Goal: Task Accomplishment & Management: Complete application form

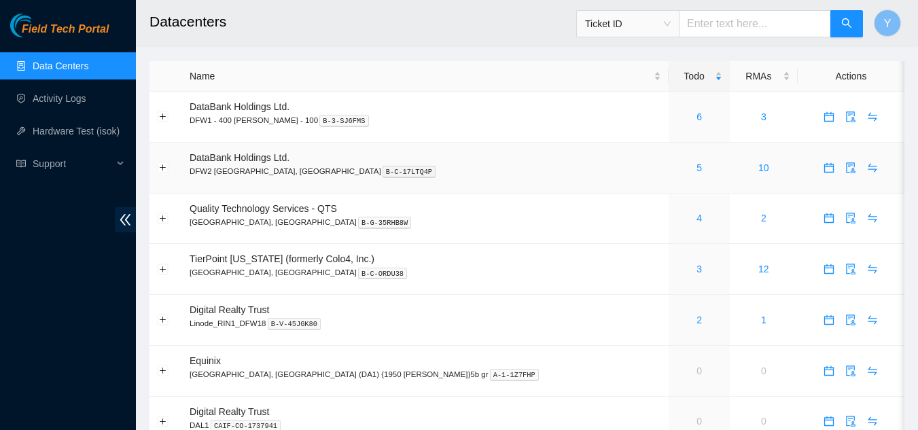
drag, startPoint x: 653, startPoint y: 171, endPoint x: 619, endPoint y: 168, distance: 33.4
click at [669, 168] on td "5" at bounding box center [699, 168] width 61 height 51
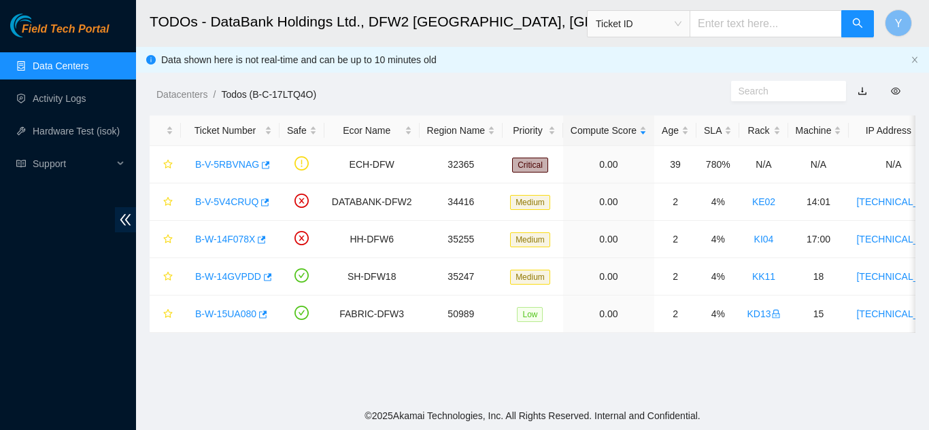
click at [71, 65] on link "Data Centers" at bounding box center [61, 66] width 56 height 11
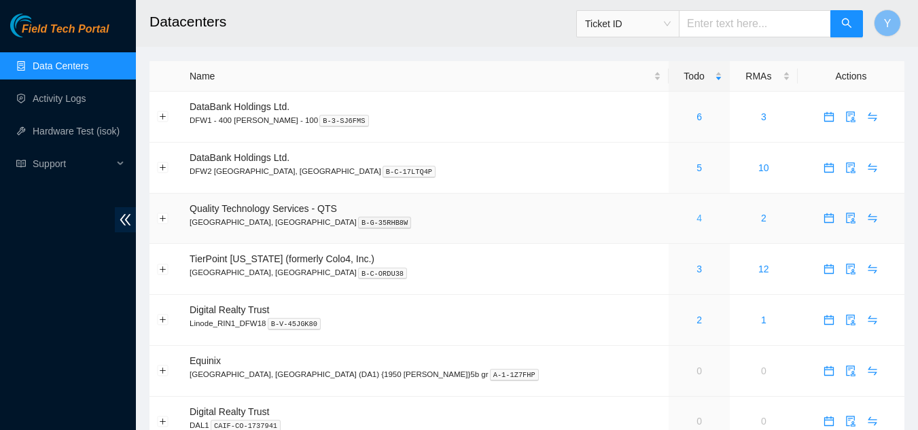
click at [697, 216] on link "4" at bounding box center [699, 218] width 5 height 11
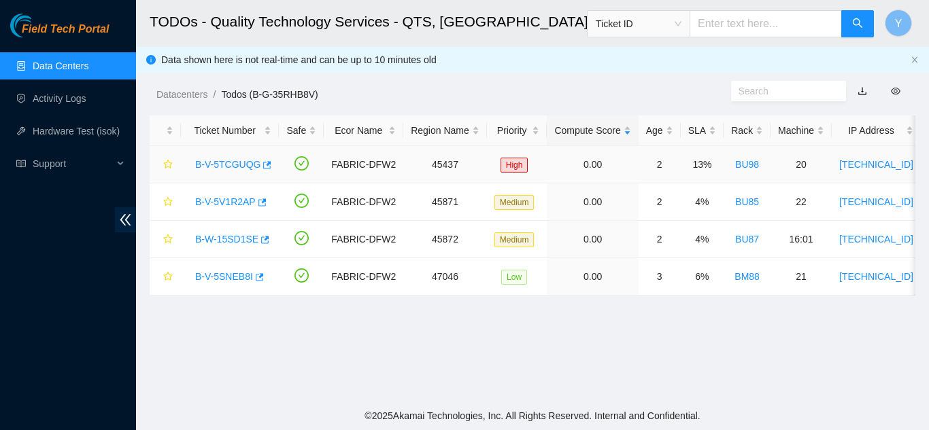
click at [226, 166] on link "B-V-5TCGUQG" at bounding box center [227, 164] width 65 height 11
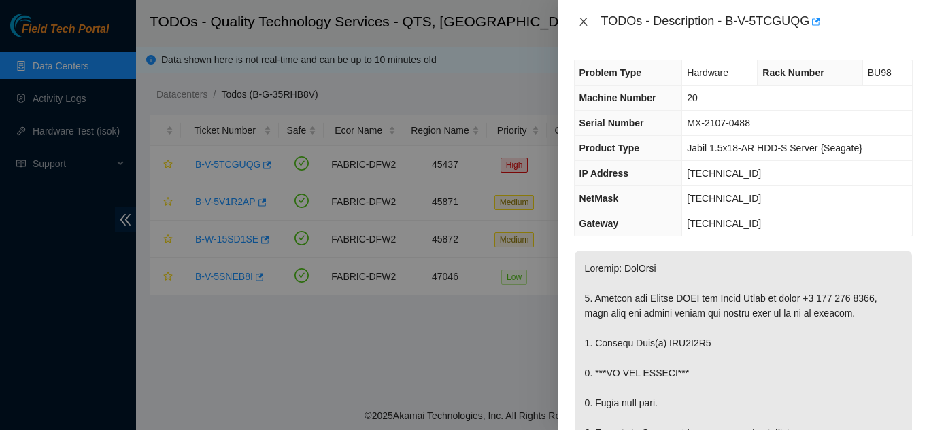
click at [582, 22] on icon "close" at bounding box center [583, 21] width 11 height 11
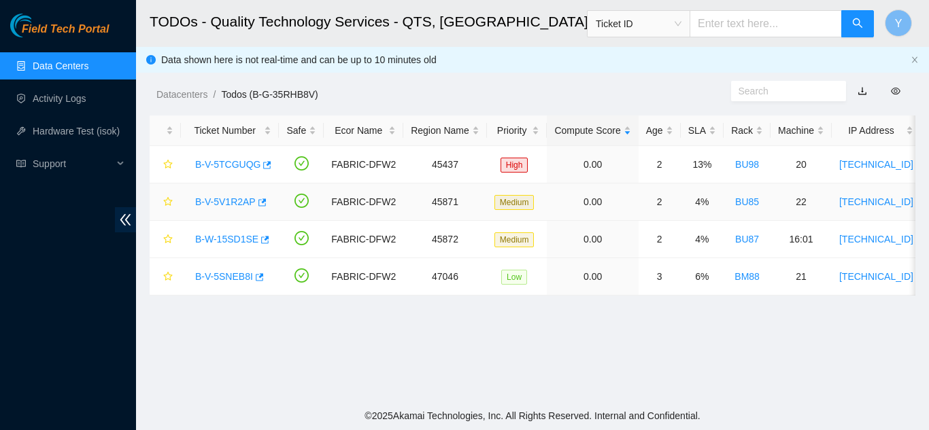
click at [235, 202] on link "B-V-5V1R2AP" at bounding box center [225, 201] width 61 height 11
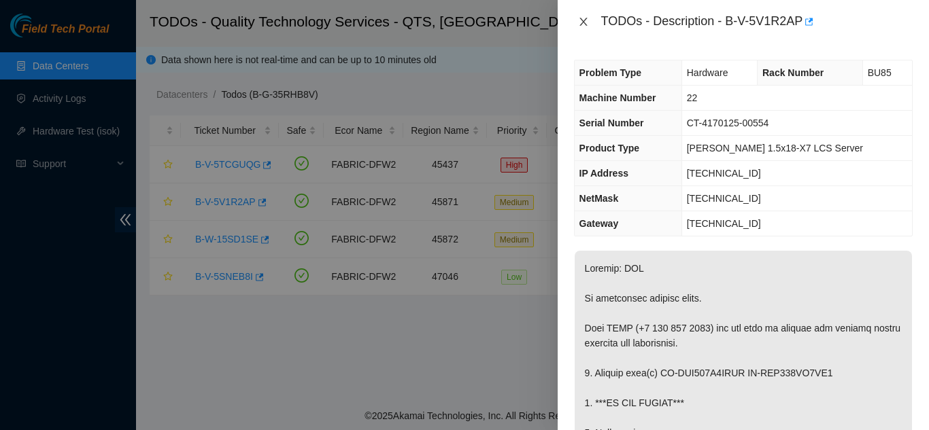
click at [585, 21] on icon "close" at bounding box center [583, 21] width 11 height 11
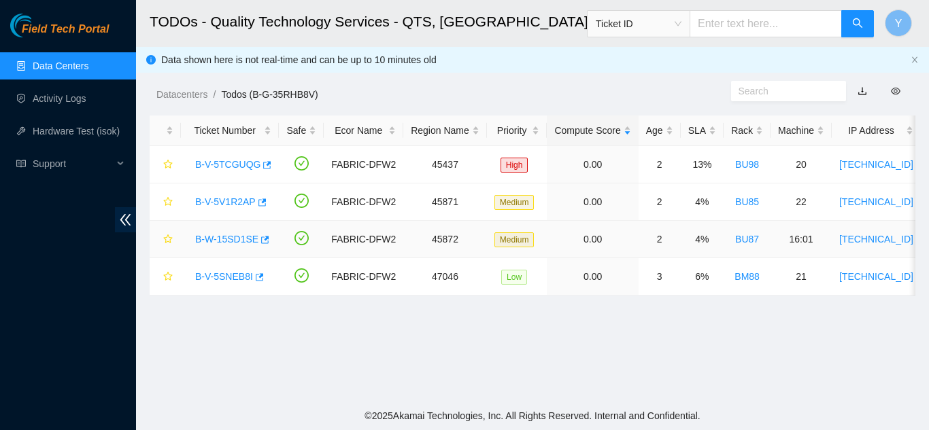
click at [239, 238] on link "B-W-15SD1SE" at bounding box center [226, 239] width 63 height 11
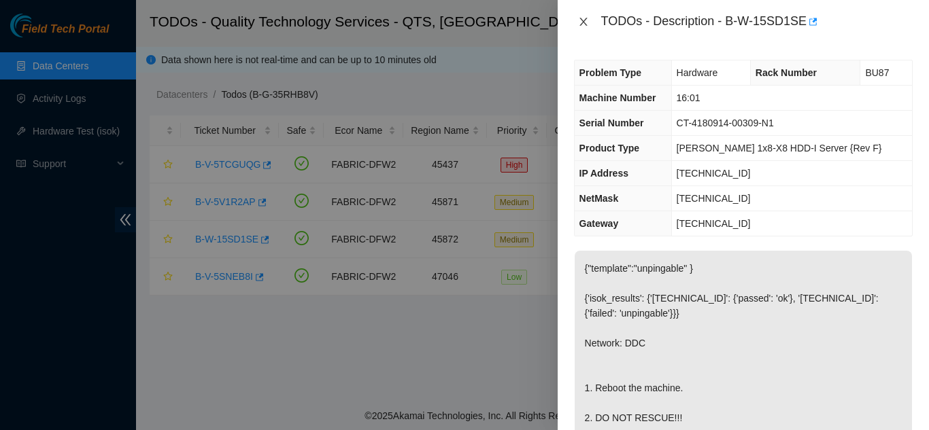
click at [584, 22] on icon "close" at bounding box center [582, 22] width 7 height 8
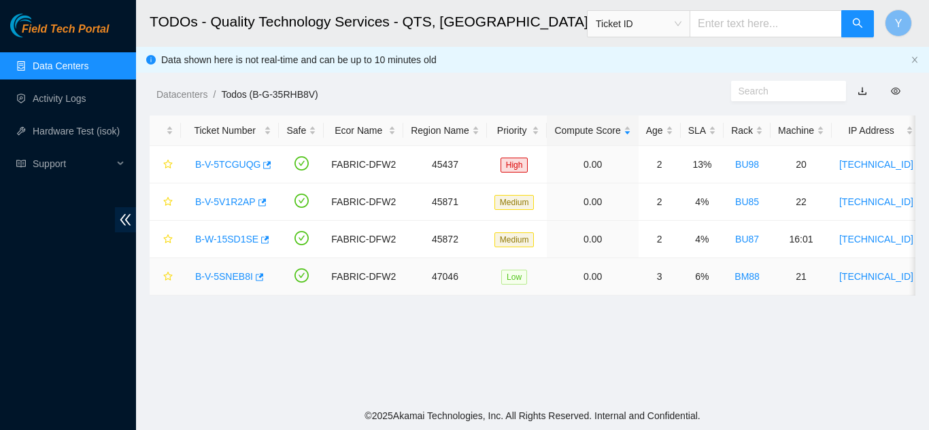
click at [228, 274] on link "B-V-5SNEB8I" at bounding box center [224, 276] width 58 height 11
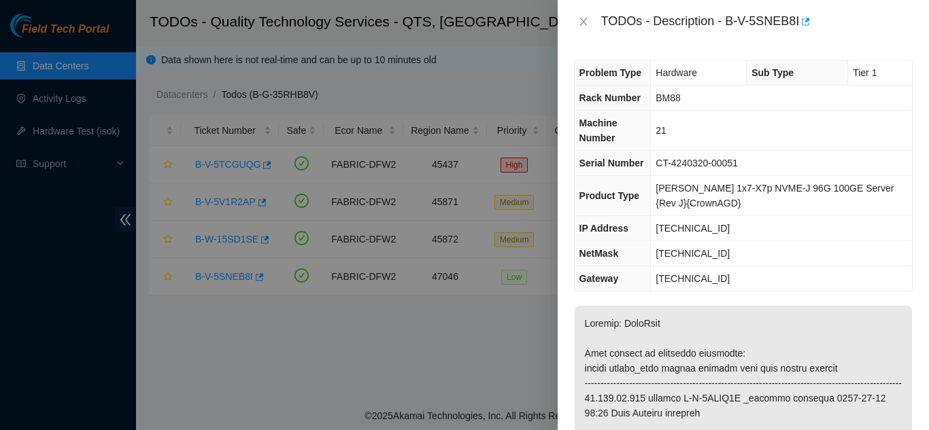
click at [651, 161] on th "Serial Number" at bounding box center [612, 163] width 76 height 25
drag, startPoint x: 725, startPoint y: 23, endPoint x: 798, endPoint y: 33, distance: 74.0
click at [798, 32] on body "Field Tech Portal Data Centers Activity Logs Hardware Test (isok) Support TODOs…" at bounding box center [464, 215] width 929 height 430
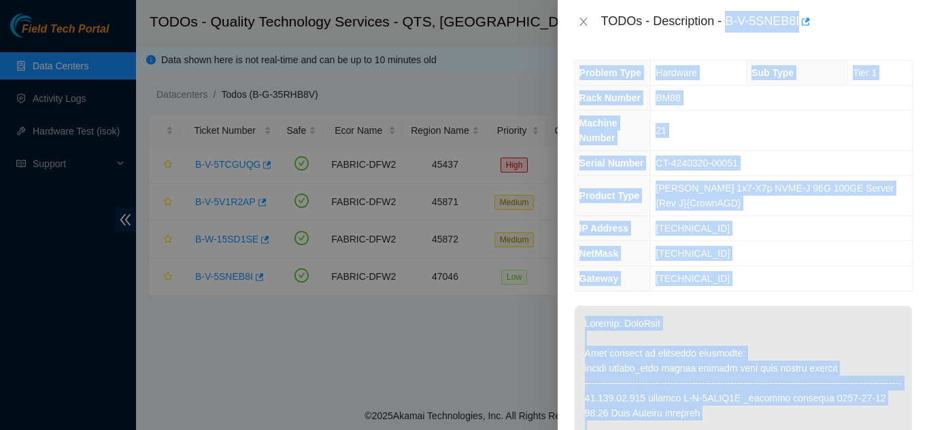
drag, startPoint x: 698, startPoint y: 48, endPoint x: 715, endPoint y: 42, distance: 17.8
click at [698, 48] on div "Problem Type Hardware Sub Type Tier 1 Rack Number BM88 Machine Number 21 Serial…" at bounding box center [742, 237] width 371 height 387
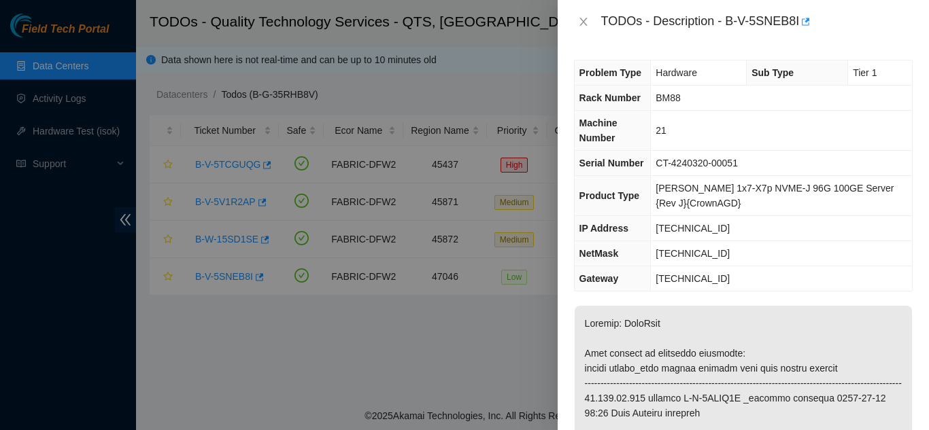
click at [670, 6] on div "TODOs - Description - B-V-5SNEB8I" at bounding box center [742, 22] width 371 height 44
drag, startPoint x: 797, startPoint y: 24, endPoint x: 727, endPoint y: 22, distance: 69.4
click at [727, 22] on div "TODOs - Description - B-V-5SNEB8I" at bounding box center [756, 22] width 311 height 22
copy div "B-V-5SNEB8I"
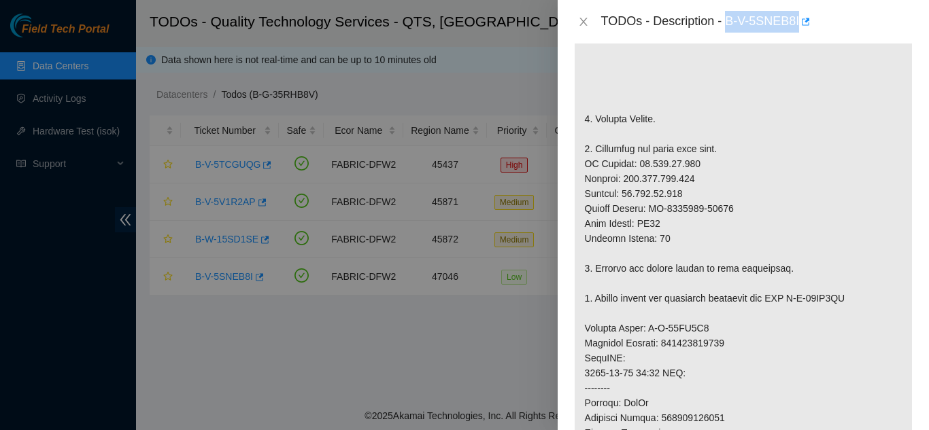
scroll to position [408, 0]
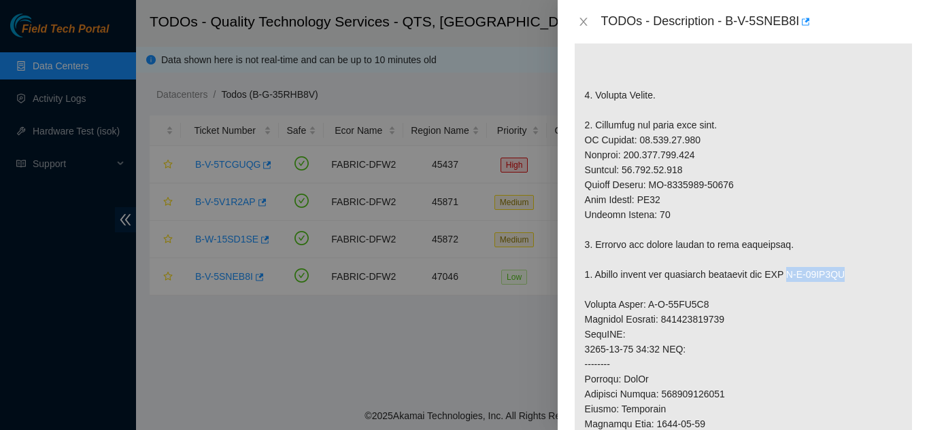
drag, startPoint x: 793, startPoint y: 289, endPoint x: 861, endPoint y: 288, distance: 68.7
click at [861, 288] on p at bounding box center [742, 297] width 337 height 798
copy p "B-W-13TZ9WA"
drag, startPoint x: 644, startPoint y: 320, endPoint x: 712, endPoint y: 316, distance: 68.1
click at [712, 316] on p at bounding box center [742, 297] width 337 height 798
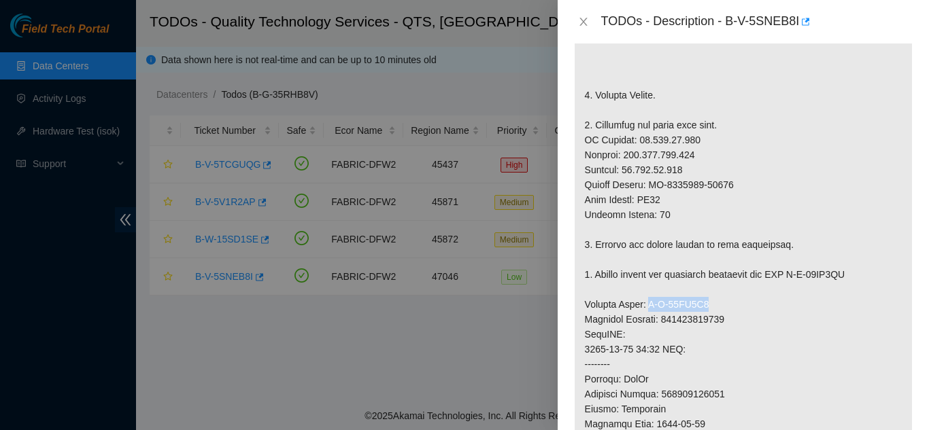
copy p "B-W-13TZ9W1"
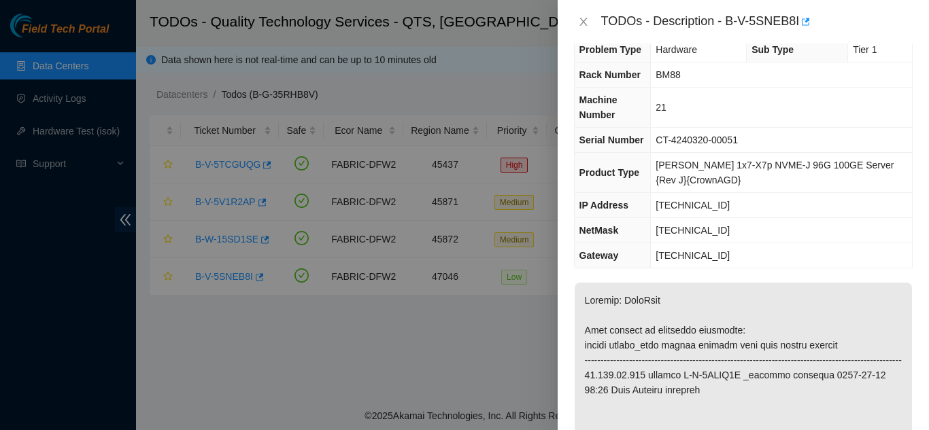
scroll to position [0, 0]
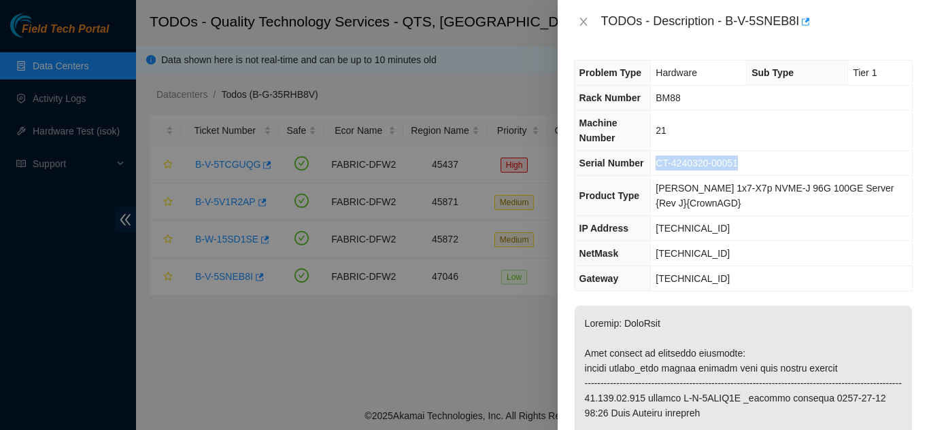
drag, startPoint x: 662, startPoint y: 165, endPoint x: 750, endPoint y: 165, distance: 88.4
click at [750, 165] on td "CT-4240320-00051" at bounding box center [781, 163] width 261 height 25
copy span "CT-4240320-00051"
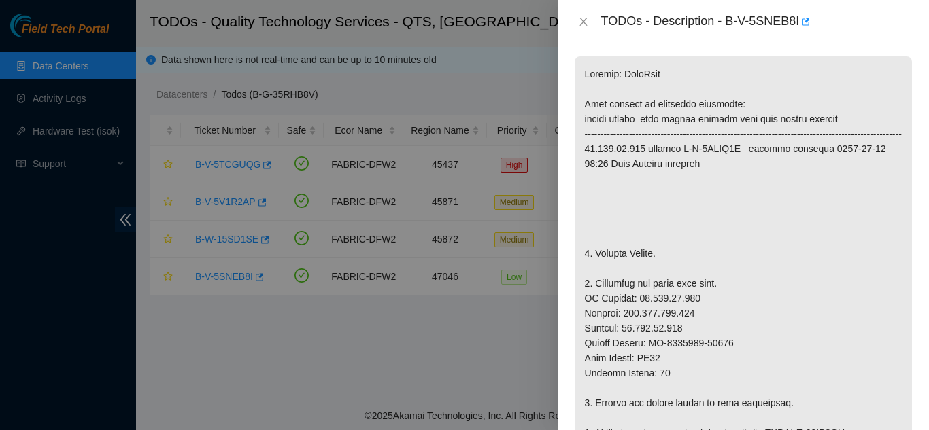
scroll to position [340, 0]
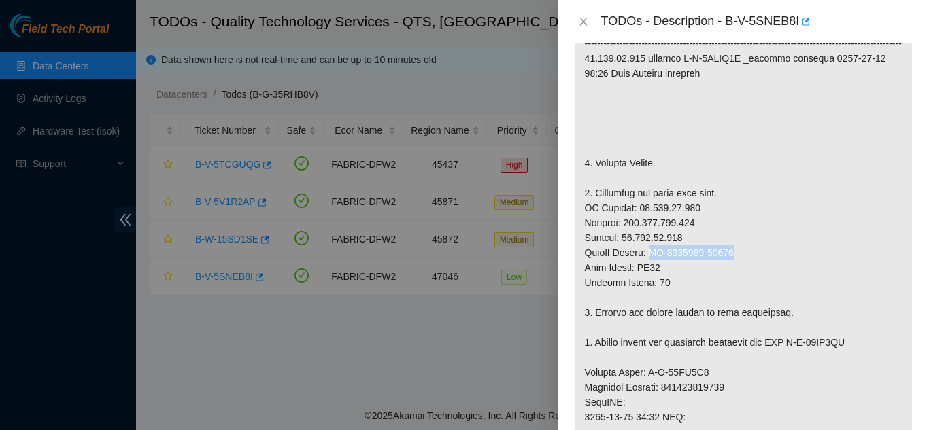
drag, startPoint x: 649, startPoint y: 266, endPoint x: 744, endPoint y: 266, distance: 94.5
click at [744, 266] on p at bounding box center [742, 365] width 337 height 798
copy p "CT-4201211-00115"
click at [580, 22] on icon "close" at bounding box center [583, 21] width 11 height 11
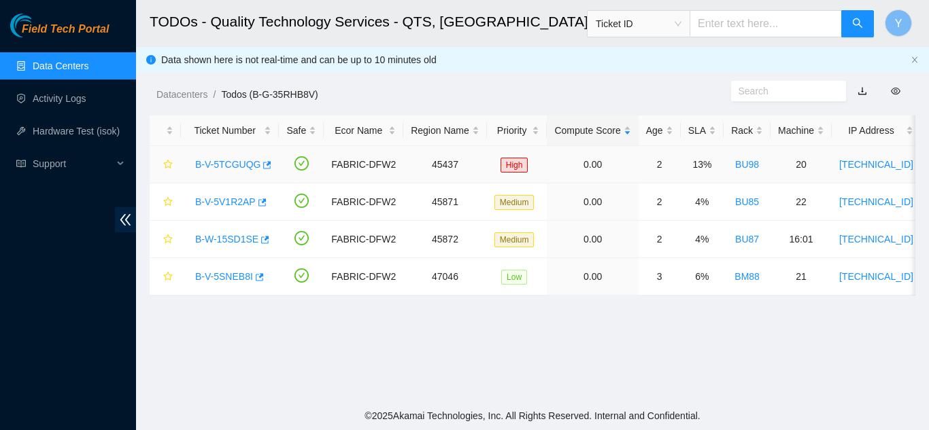
scroll to position [330, 0]
click at [65, 64] on link "Data Centers" at bounding box center [61, 66] width 56 height 11
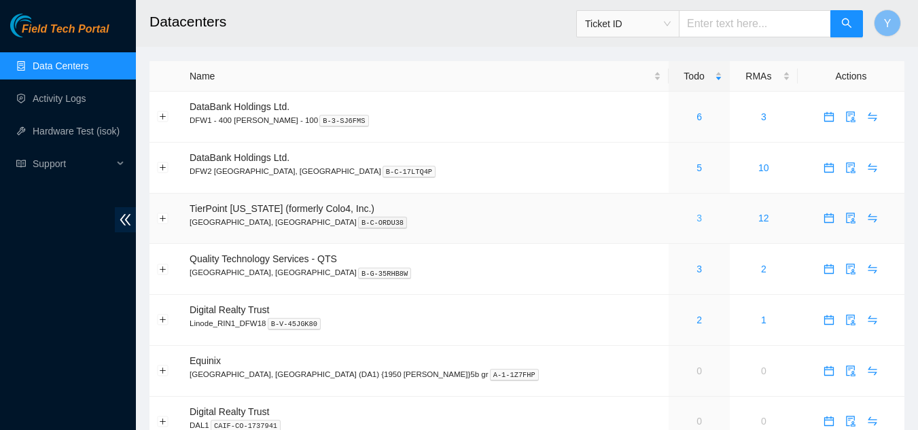
click at [697, 219] on link "3" at bounding box center [699, 218] width 5 height 11
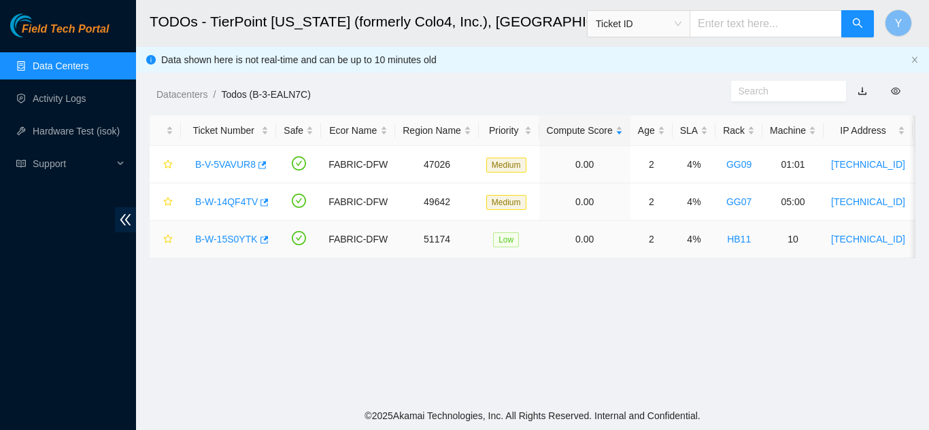
click at [233, 238] on link "B-W-15S0YTK" at bounding box center [226, 239] width 63 height 11
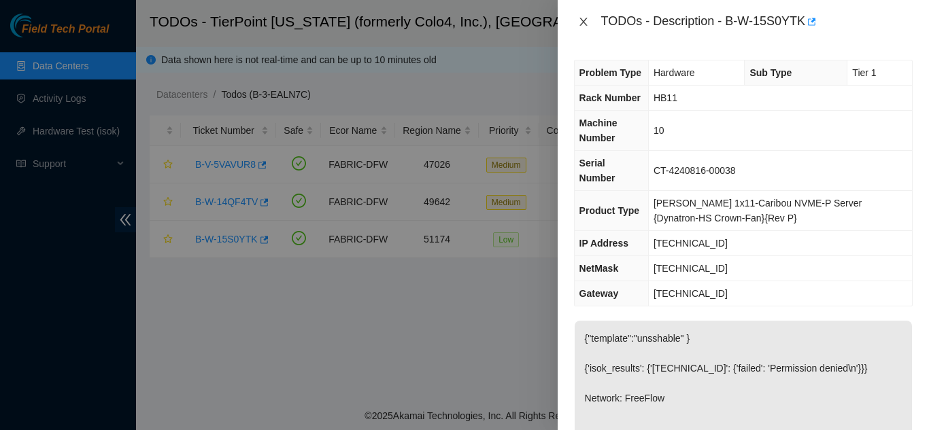
click at [579, 21] on icon "close" at bounding box center [583, 21] width 11 height 11
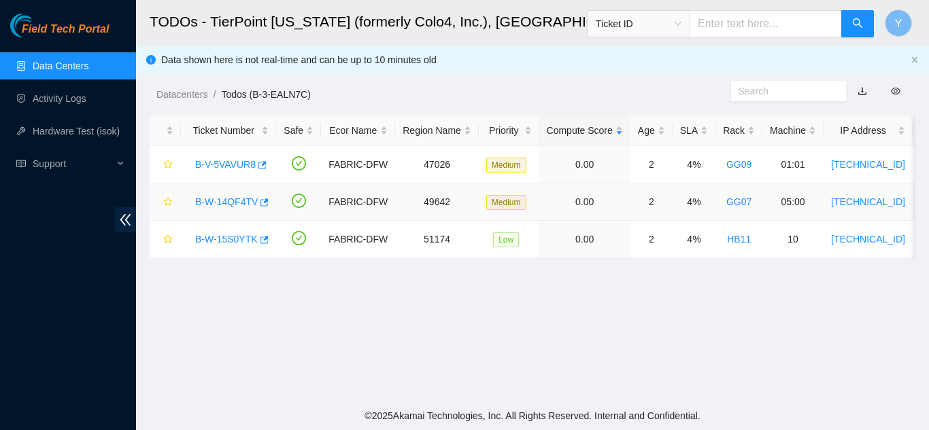
click at [230, 199] on link "B-W-14QF4TV" at bounding box center [226, 201] width 63 height 11
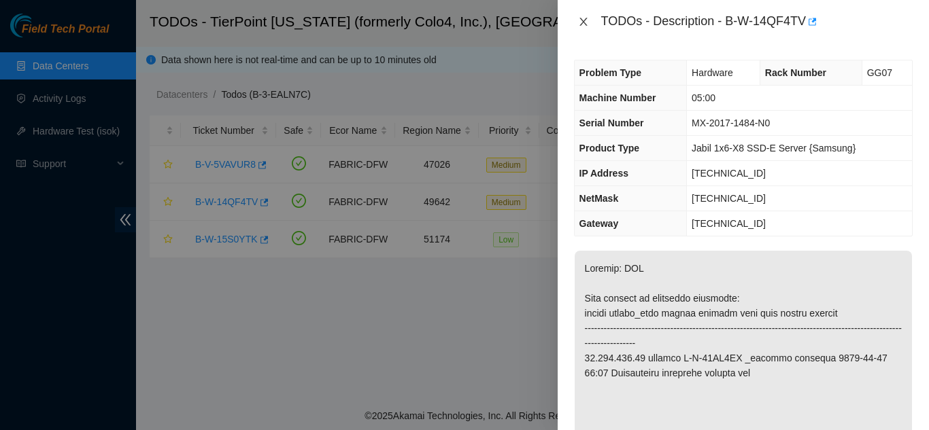
drag, startPoint x: 583, startPoint y: 22, endPoint x: 591, endPoint y: 18, distance: 9.4
click at [583, 22] on icon "close" at bounding box center [582, 22] width 7 height 8
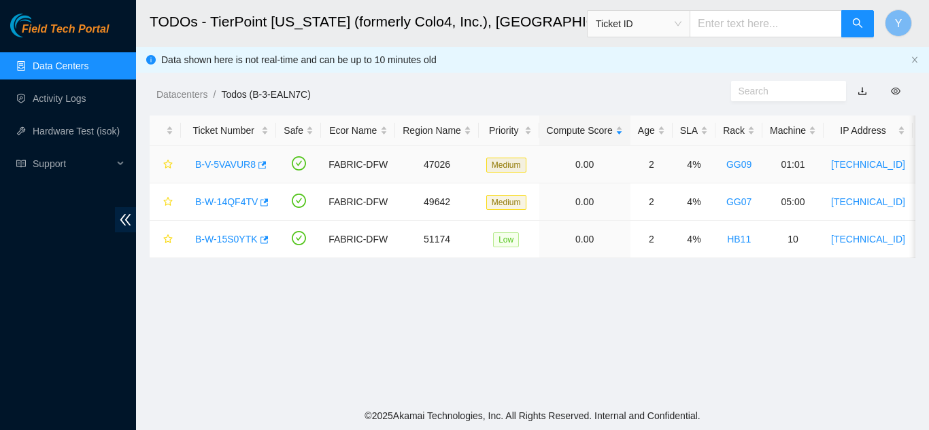
click at [226, 165] on link "B-V-5VAVUR8" at bounding box center [225, 164] width 61 height 11
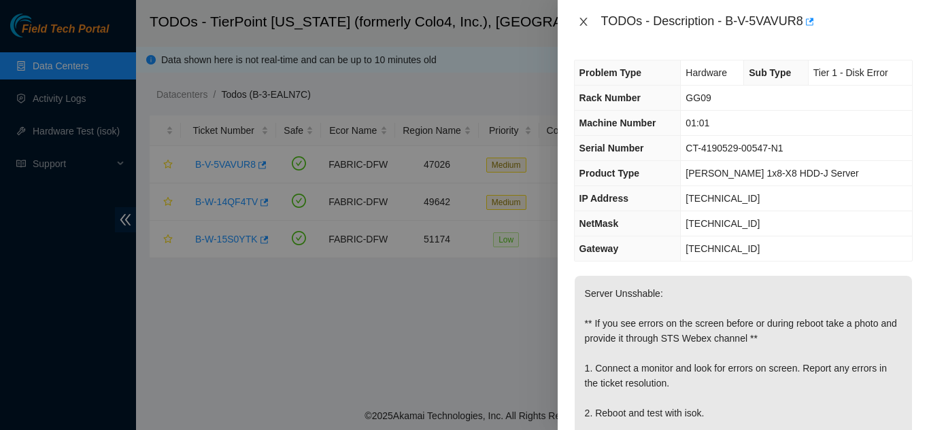
click at [583, 22] on icon "close" at bounding box center [583, 21] width 11 height 11
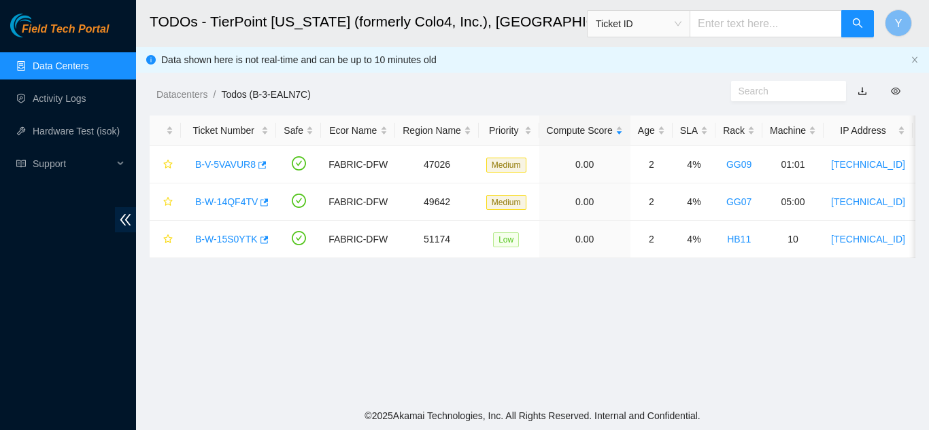
click at [61, 67] on link "Data Centers" at bounding box center [61, 66] width 56 height 11
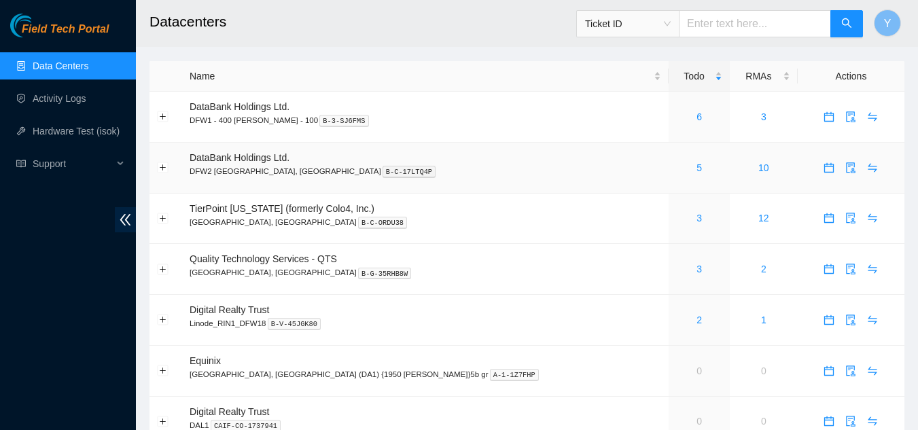
click at [676, 165] on div "5" at bounding box center [699, 167] width 46 height 15
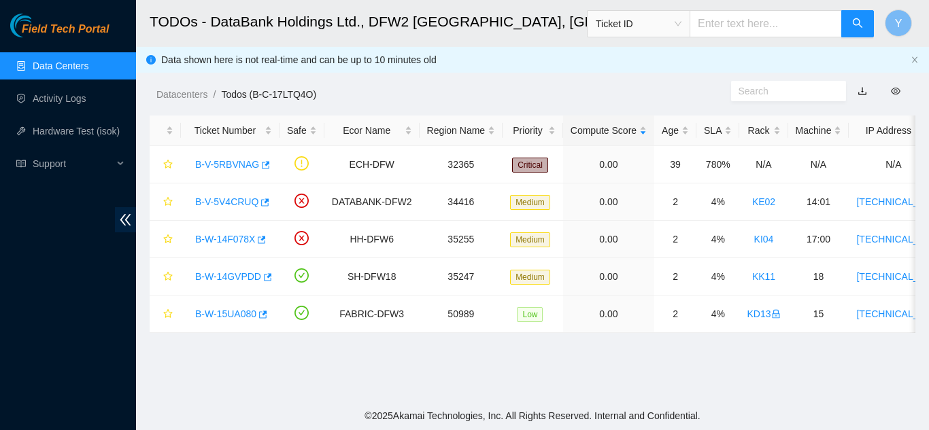
click at [77, 65] on link "Data Centers" at bounding box center [61, 66] width 56 height 11
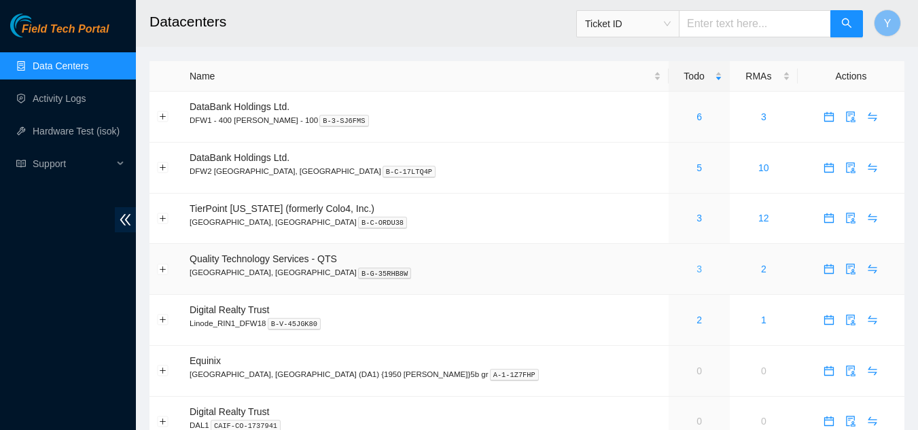
click at [697, 271] on link "3" at bounding box center [699, 269] width 5 height 11
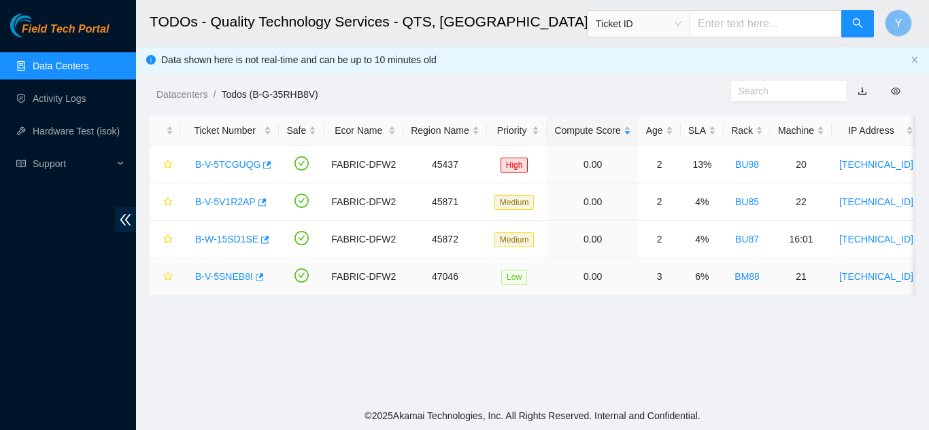
click at [220, 276] on link "B-V-5SNEB8I" at bounding box center [224, 276] width 58 height 11
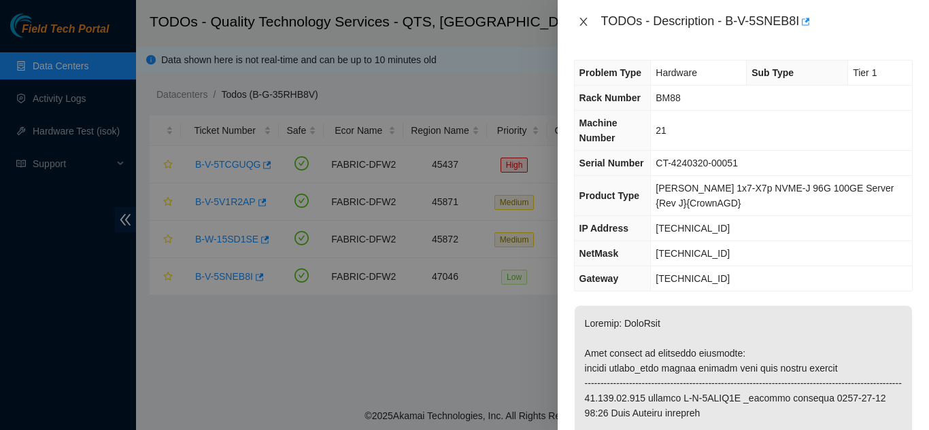
click at [582, 20] on icon "close" at bounding box center [582, 22] width 7 height 8
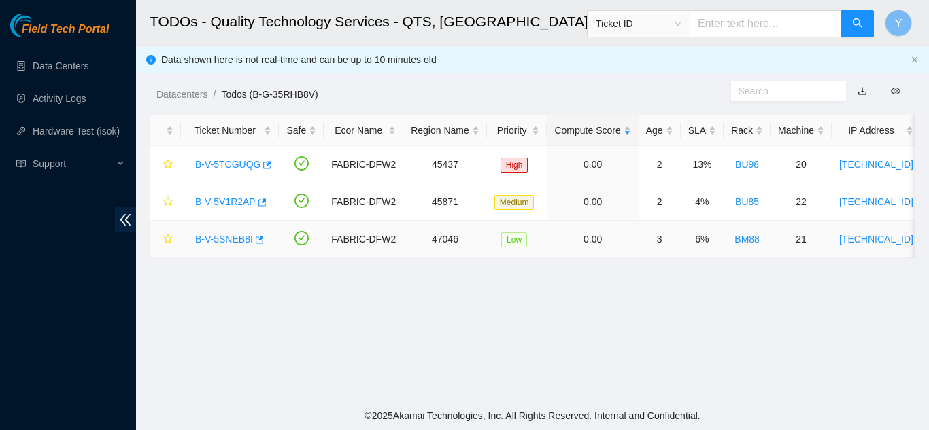
click at [217, 240] on link "B-V-5SNEB8I" at bounding box center [224, 239] width 58 height 11
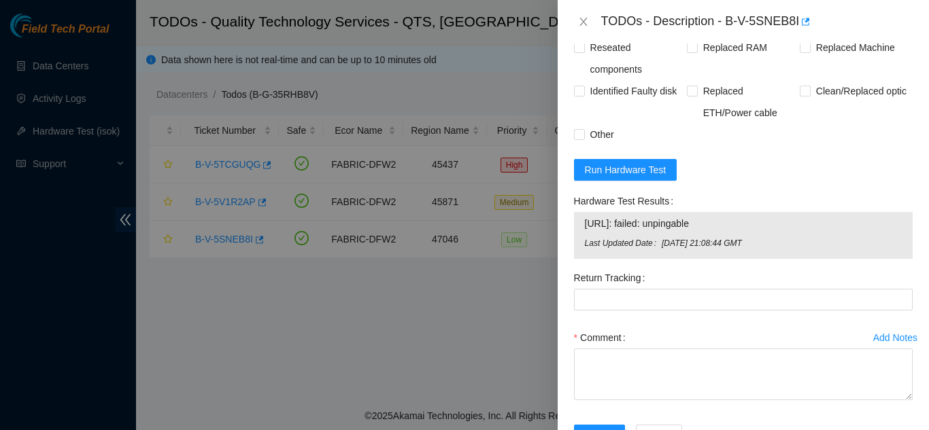
scroll to position [1224, 0]
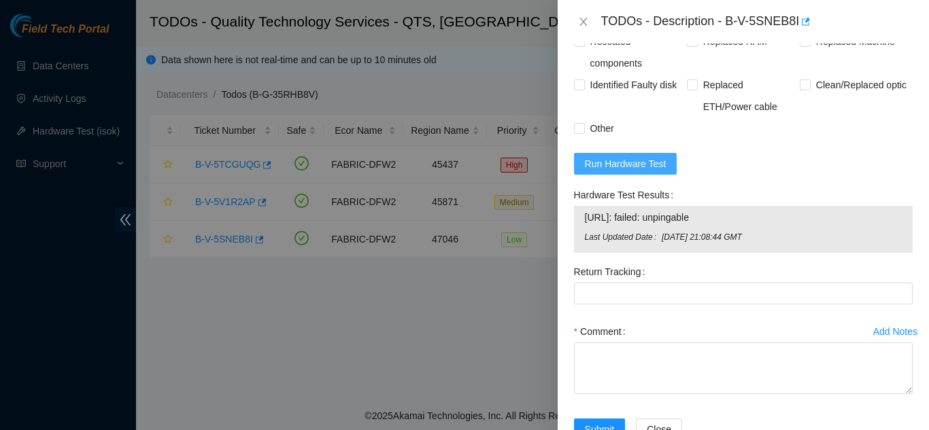
click at [615, 171] on span "Run Hardware Test" at bounding box center [626, 163] width 82 height 15
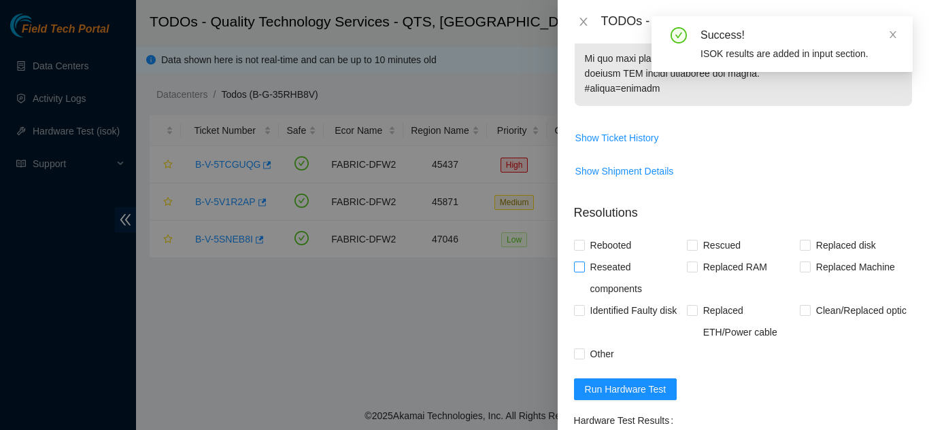
scroll to position [1020, 0]
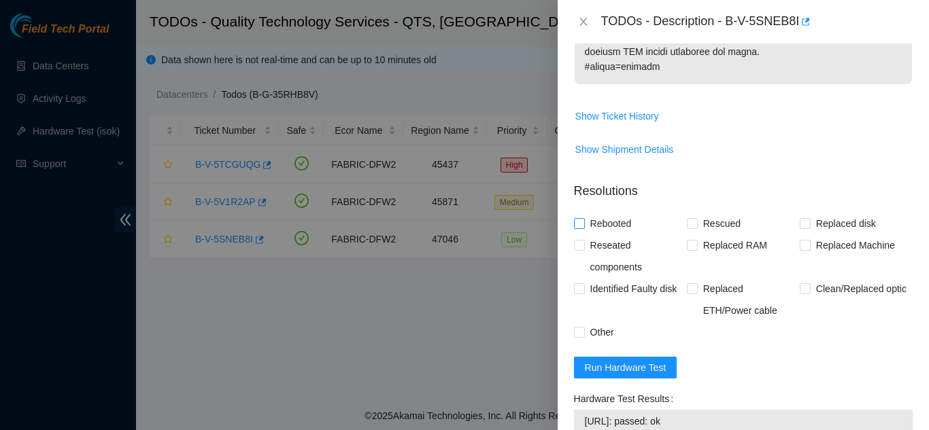
click at [578, 228] on input "Rebooted" at bounding box center [579, 223] width 10 height 10
checkbox input "true"
click at [688, 228] on input "Rescued" at bounding box center [692, 223] width 10 height 10
checkbox input "true"
click at [801, 249] on input "Replaced Machine" at bounding box center [804, 245] width 10 height 10
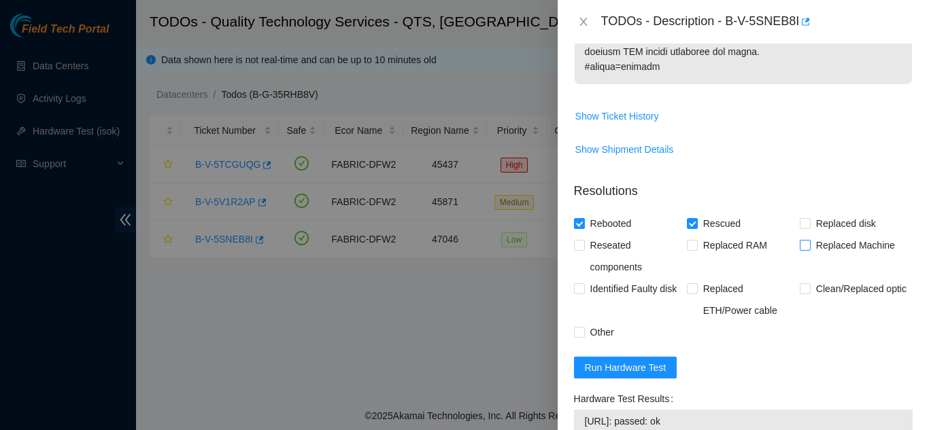
checkbox input "true"
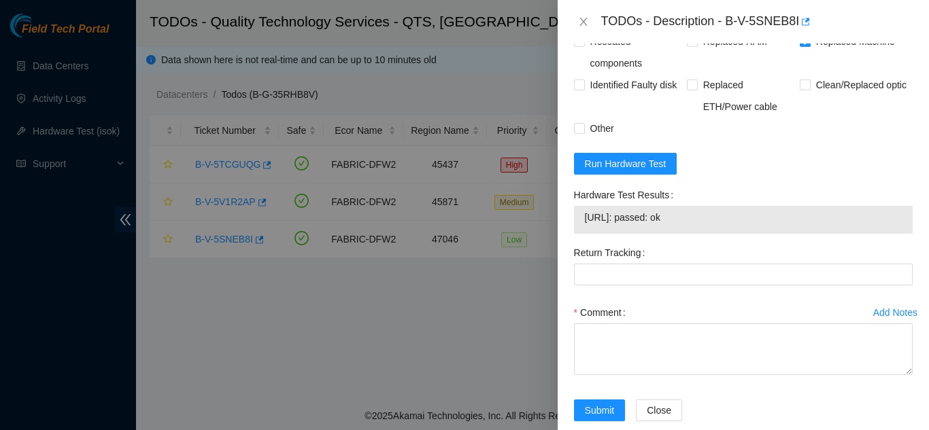
scroll to position [1262, 0]
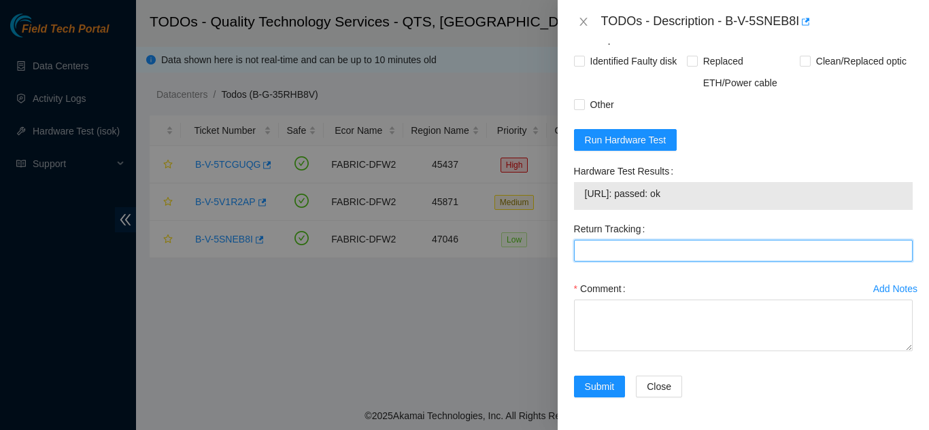
click at [600, 250] on Tracking "Return Tracking" at bounding box center [743, 251] width 339 height 22
type Tracking "417328425790"
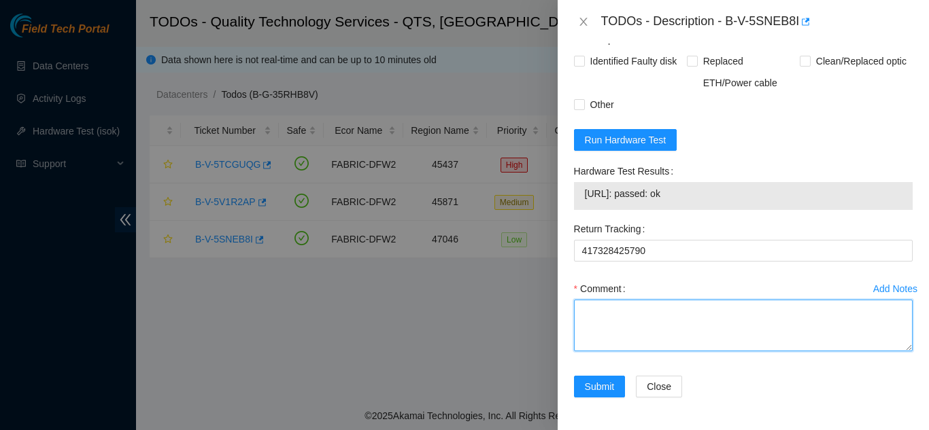
click at [621, 317] on textarea "Comment" at bounding box center [743, 326] width 339 height 52
paste textarea "Shut down machine properly, located faulty disk and replaced with new disk (S/N…"
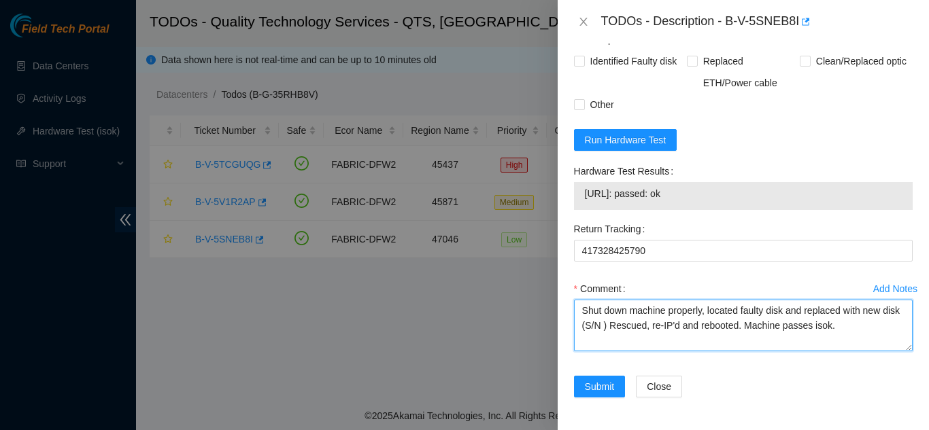
drag, startPoint x: 621, startPoint y: 326, endPoint x: 636, endPoint y: 328, distance: 14.4
click at [623, 326] on textarea "Shut down machine properly, located faulty disk and replaced with new disk (S/N…" at bounding box center [743, 326] width 339 height 52
paste textarea "CT-4201211-00115"
drag, startPoint x: 782, startPoint y: 314, endPoint x: 795, endPoint y: 317, distance: 13.4
click at [788, 315] on textarea "Shut down machine properly, located faulty disk and replaced with new disk (CT-…" at bounding box center [743, 326] width 339 height 52
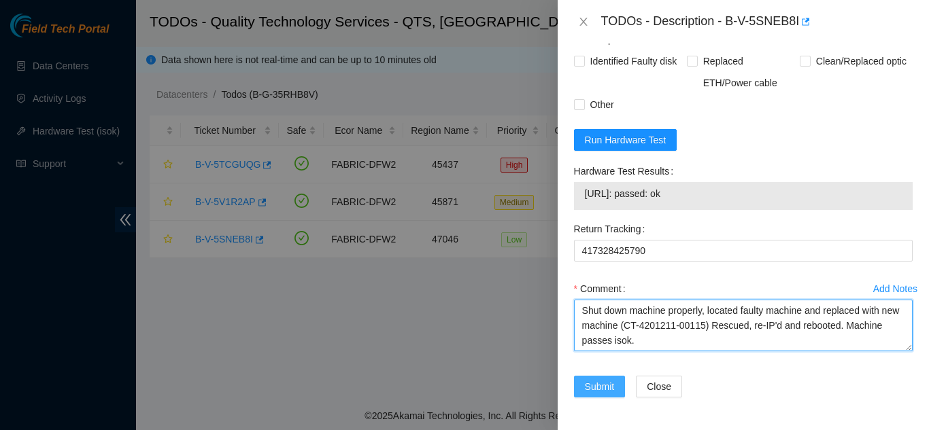
type textarea "Shut down machine properly, located faulty machine and replaced with new machin…"
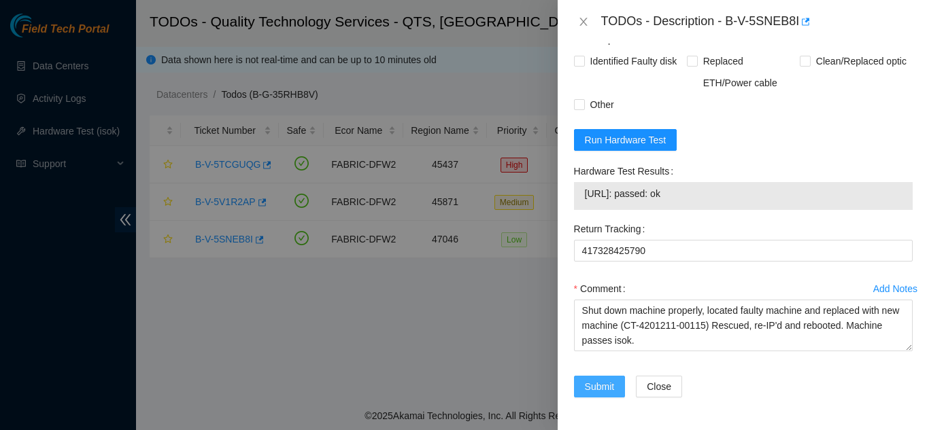
click at [597, 385] on span "Submit" at bounding box center [600, 386] width 30 height 15
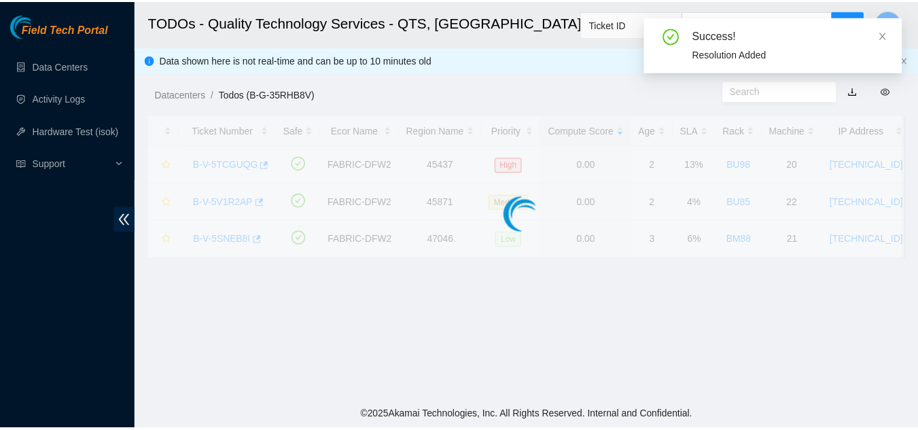
scroll to position [417, 0]
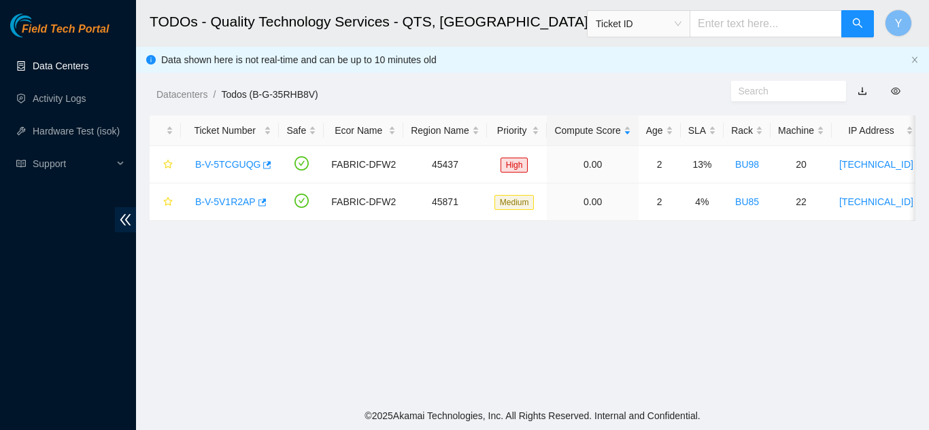
click at [67, 63] on link "Data Centers" at bounding box center [61, 66] width 56 height 11
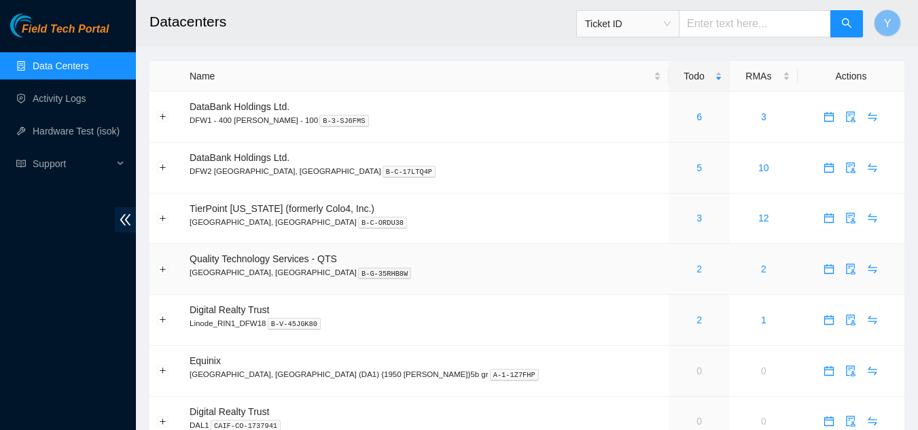
click at [676, 266] on div "2" at bounding box center [699, 269] width 46 height 15
